Goal: Task Accomplishment & Management: Use online tool/utility

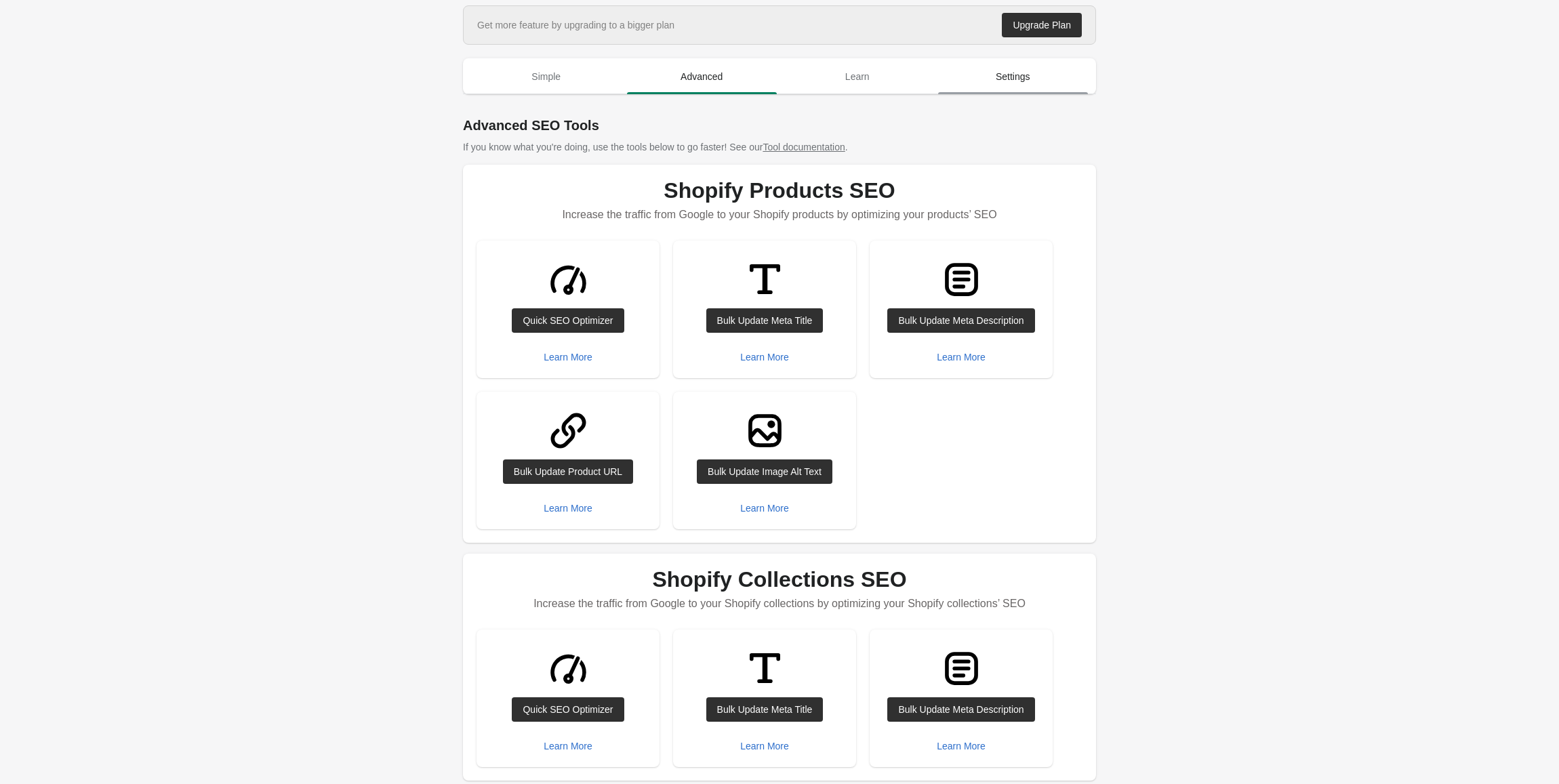
click at [1045, 81] on span "Settings" at bounding box center [1014, 76] width 151 height 24
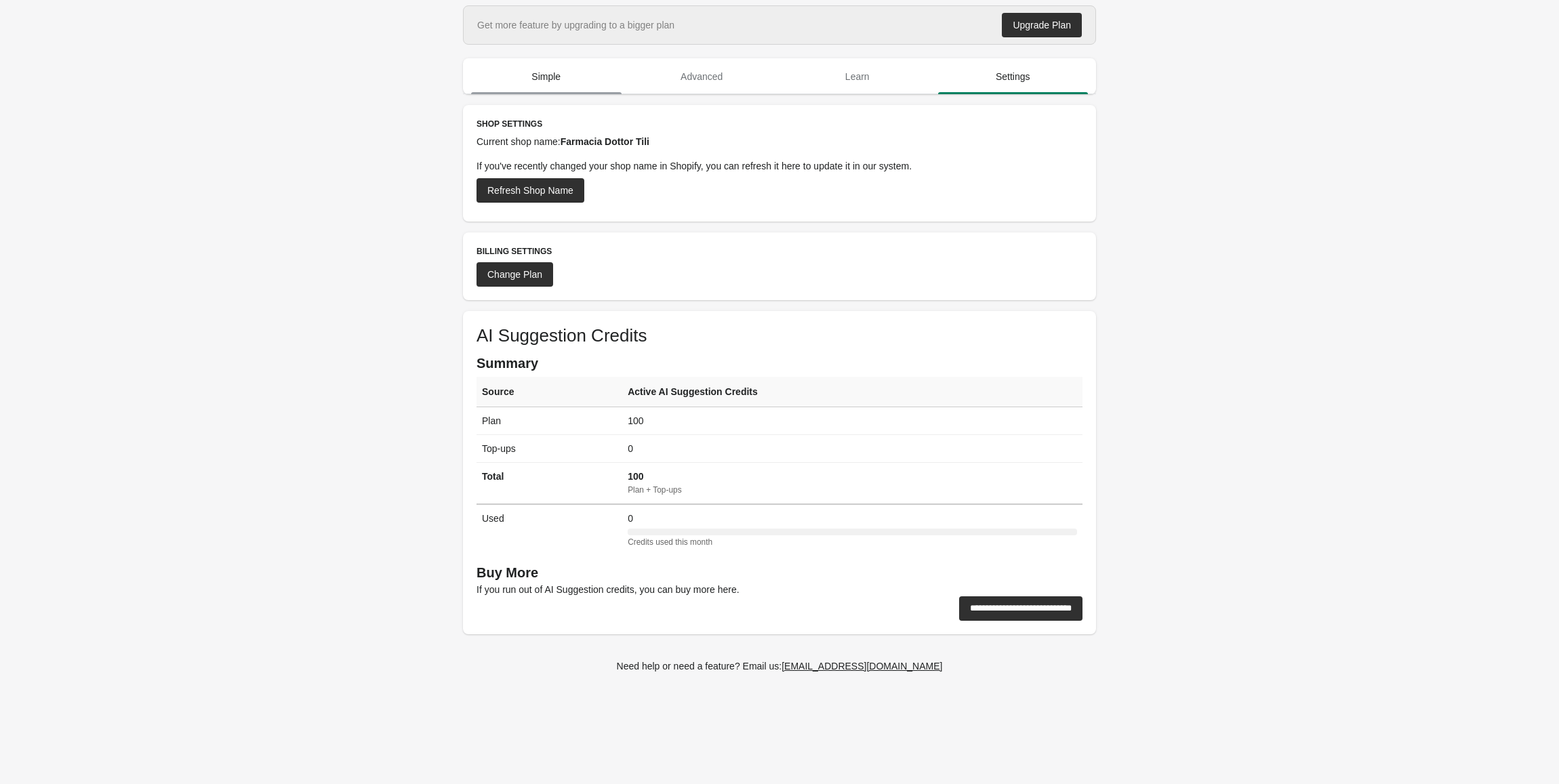
click at [520, 79] on span "Simple" at bounding box center [546, 76] width 151 height 24
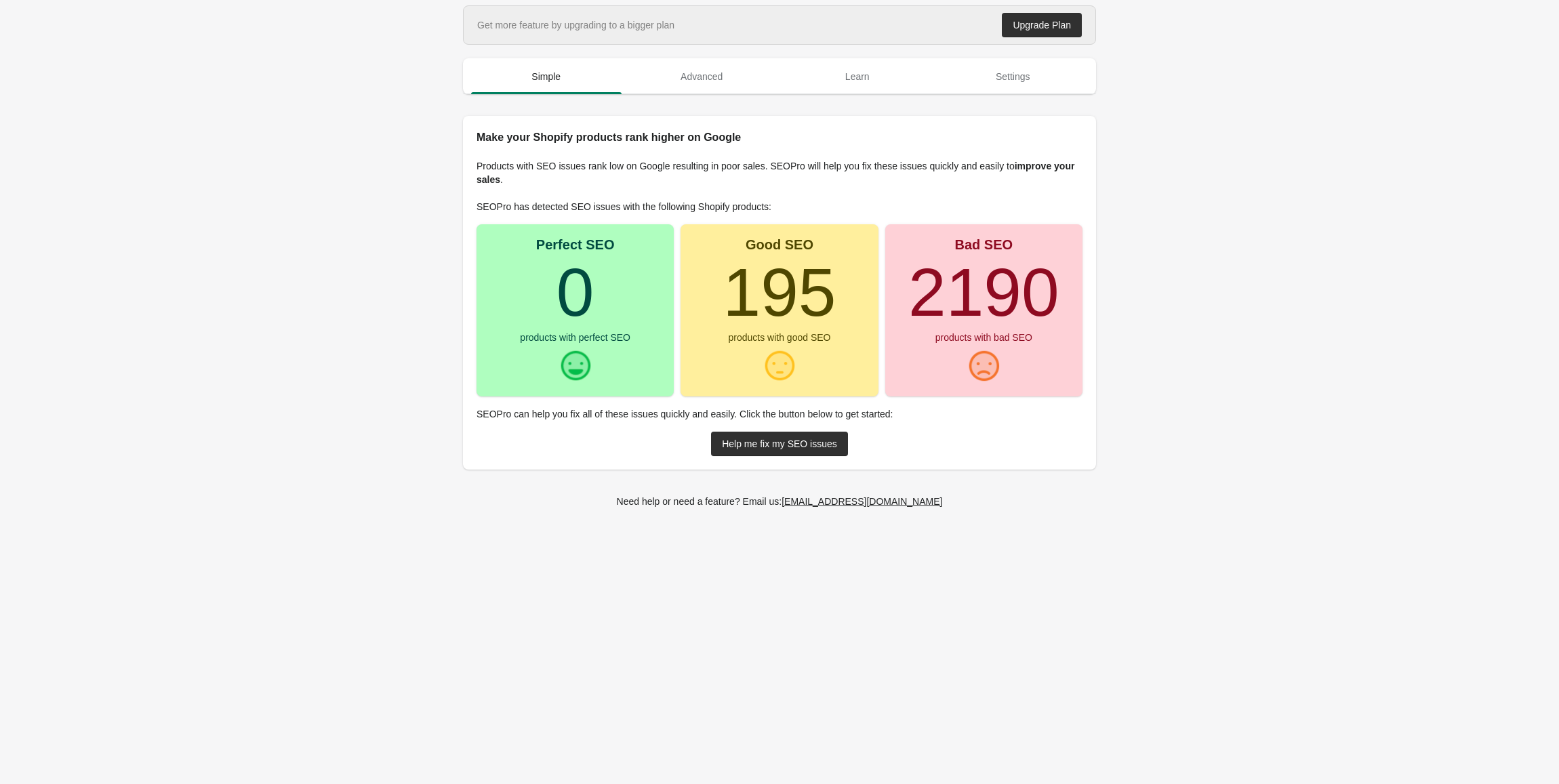
click at [986, 296] on turbo-frame "2190" at bounding box center [984, 292] width 151 height 76
click at [694, 76] on span "Advanced" at bounding box center [703, 76] width 151 height 24
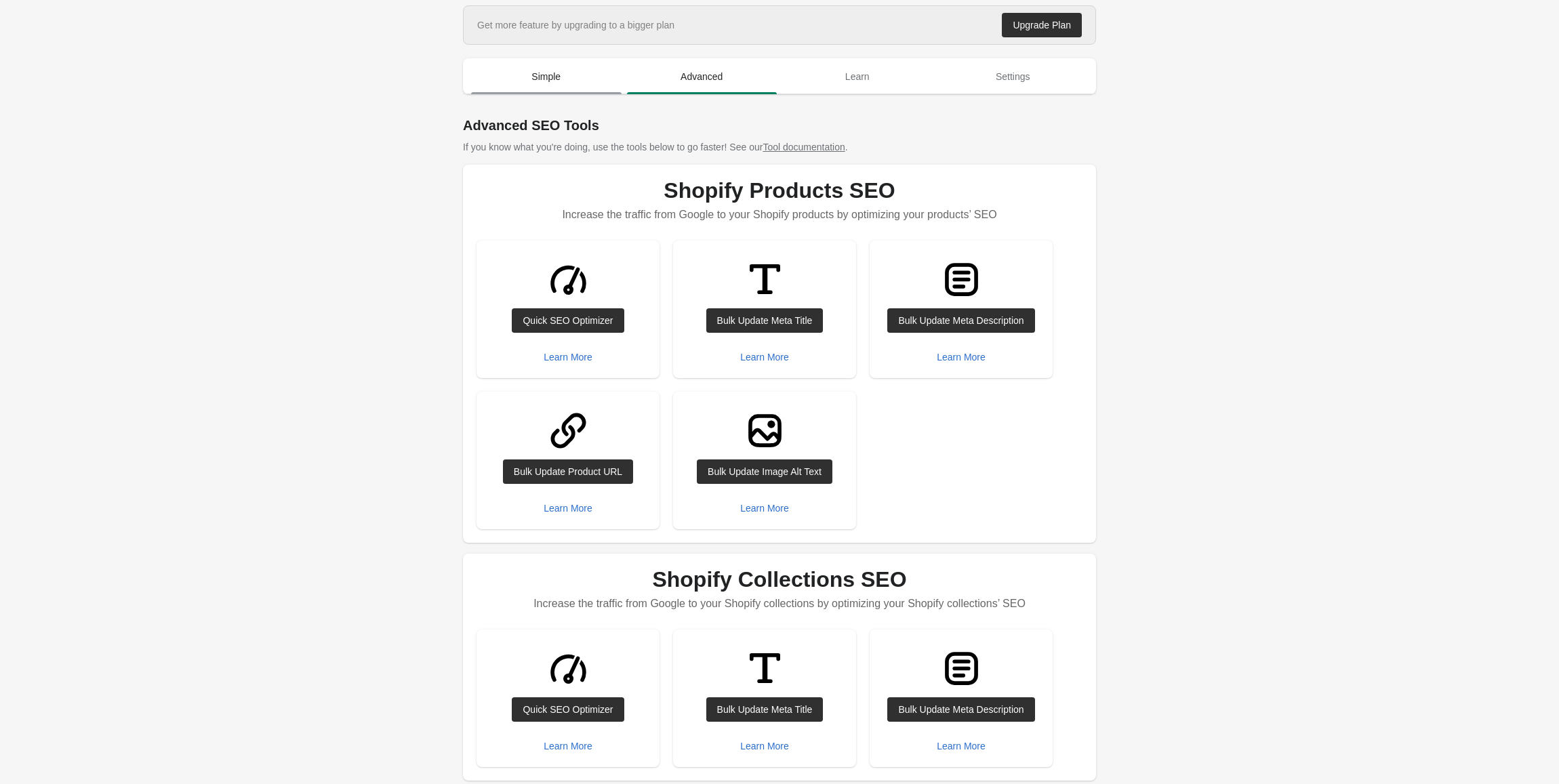
click at [524, 76] on span "Simple" at bounding box center [546, 76] width 151 height 24
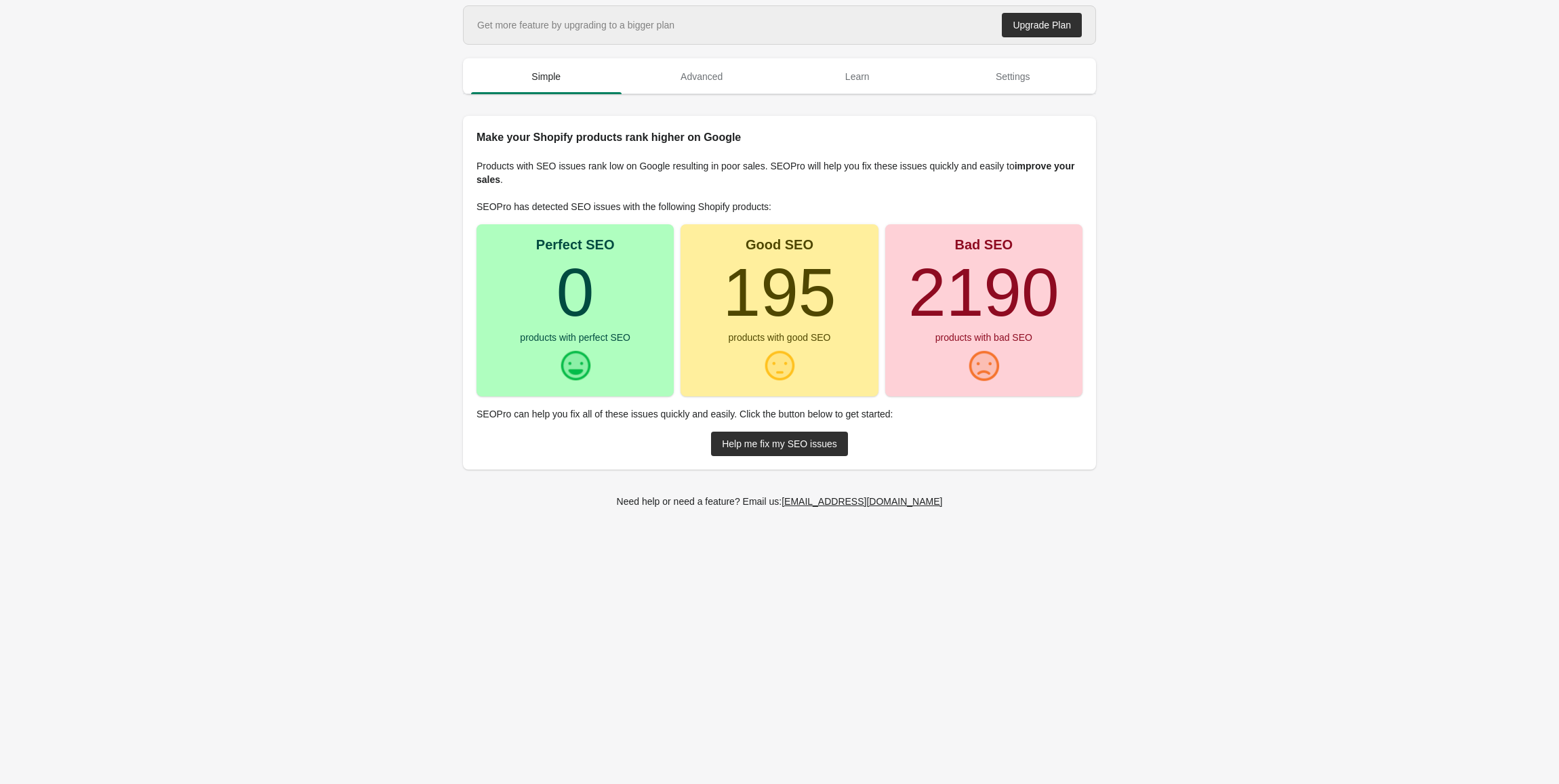
click at [974, 358] on div at bounding box center [983, 366] width 34 height 34
click at [812, 461] on div "Products with SEO issues rank low on Google resulting in poor sales. SEOPro wil…" at bounding box center [780, 308] width 633 height 324
click at [808, 451] on link "Help me fix my SEO issues" at bounding box center [779, 443] width 137 height 24
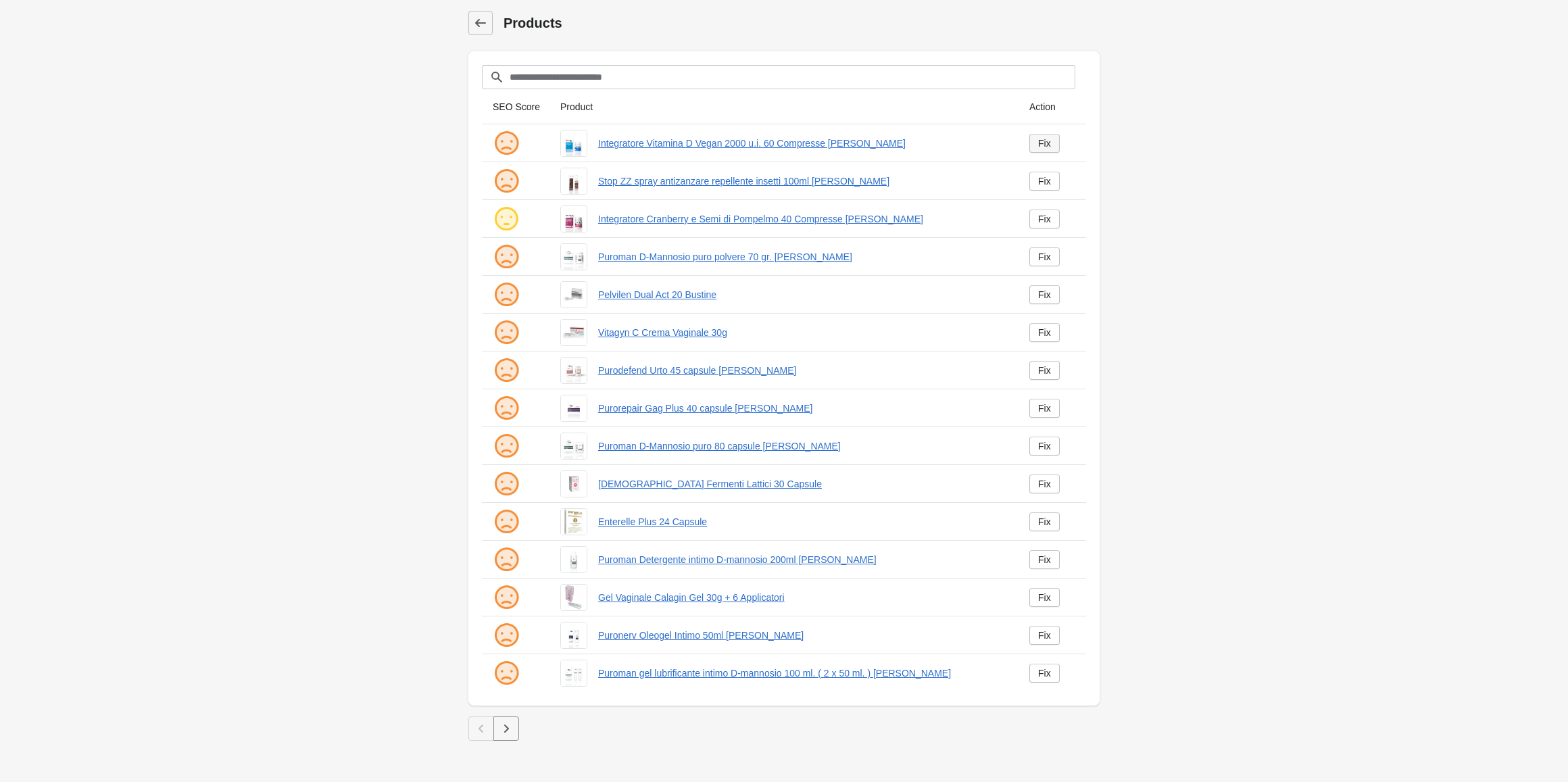
click at [1044, 148] on div "Fix" at bounding box center [1044, 143] width 13 height 11
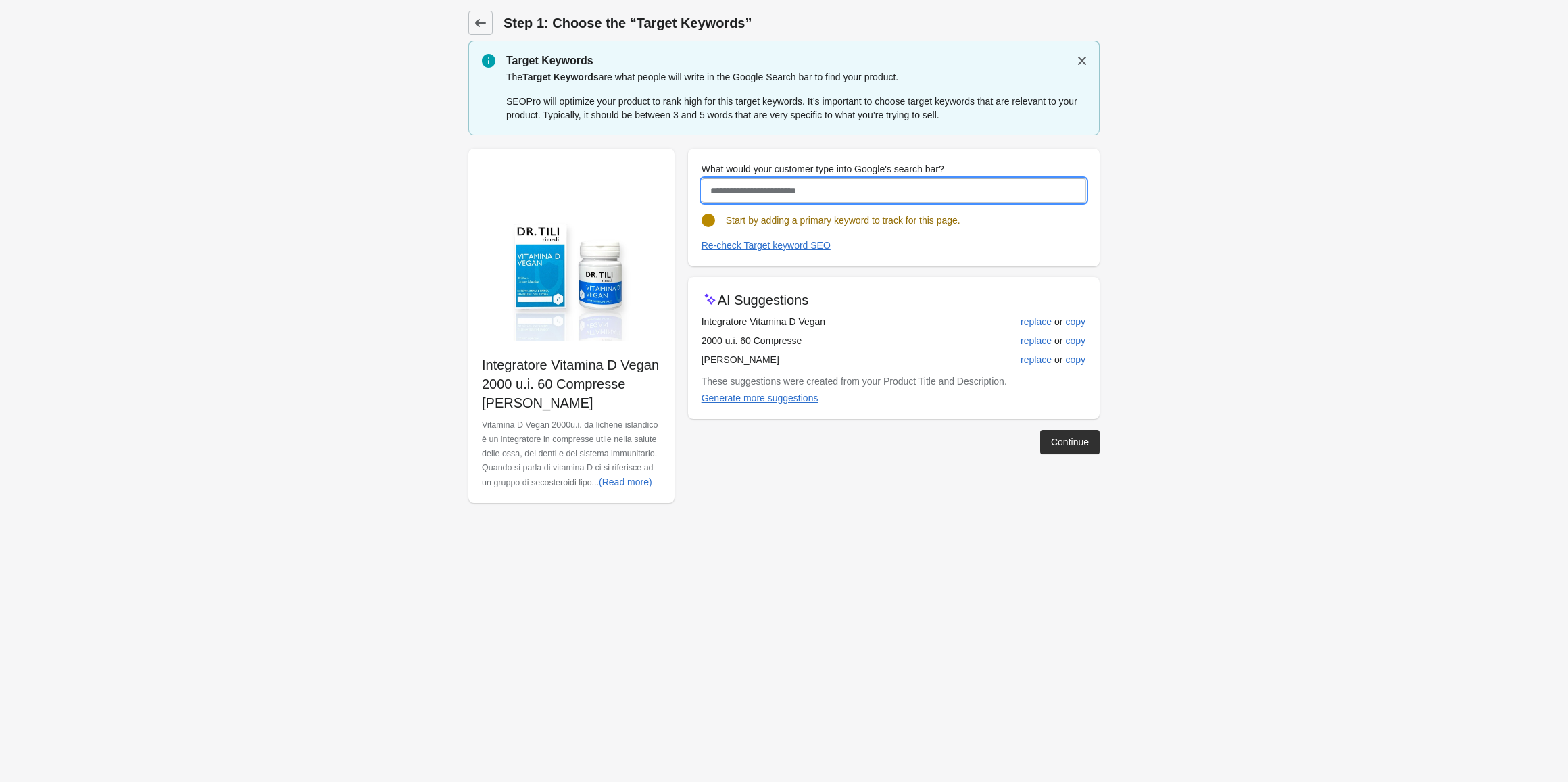
click at [1064, 192] on input "What would your customer type into Google's search bar?" at bounding box center [893, 190] width 384 height 24
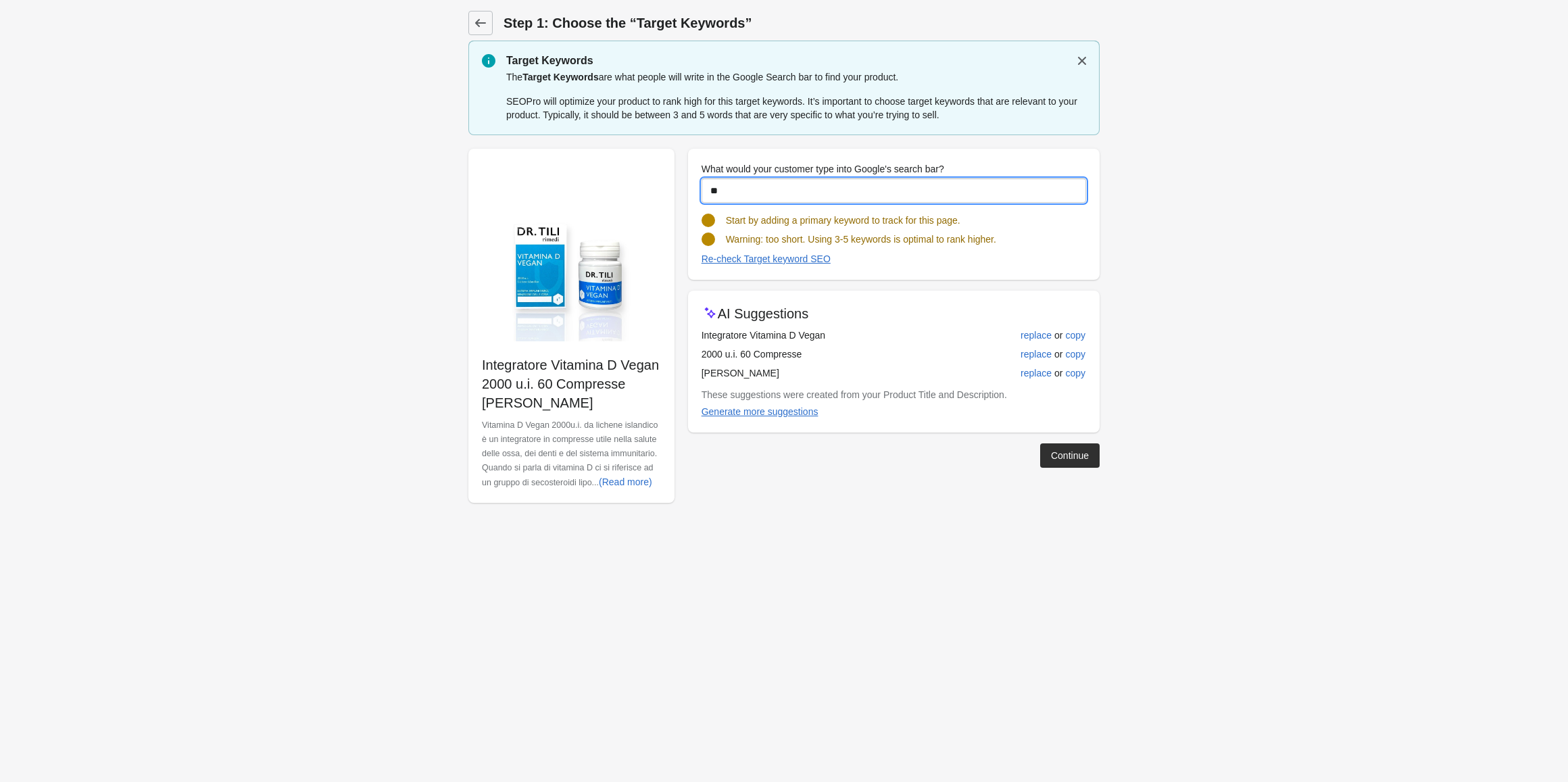
type input "*"
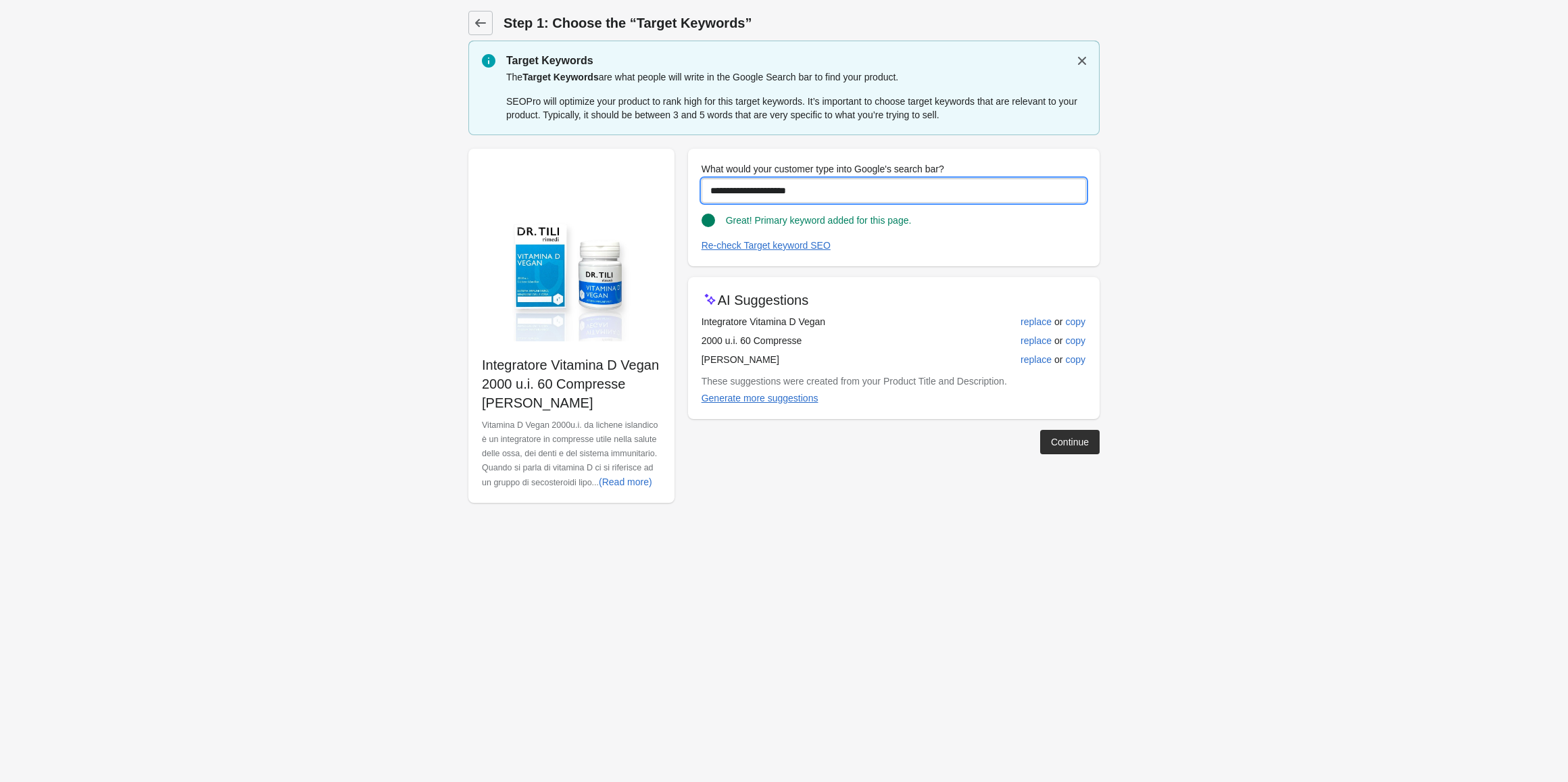
type input "**********"
click at [1310, 235] on form "Step 1: Choose the “Target Keywords” Target Keywords The Target Keywords are wh…" at bounding box center [784, 265] width 1568 height 530
drag, startPoint x: 738, startPoint y: 223, endPoint x: 892, endPoint y: 230, distance: 154.2
click at [892, 230] on turbo-frame "Great! Primary keyword added for this page. Warning: too short. Using 3-5 keywo…" at bounding box center [893, 228] width 384 height 50
click at [1274, 215] on form "Step 1: Choose the “Target Keywords” Target Keywords The Target Keywords are wh…" at bounding box center [784, 265] width 1568 height 530
